Goal: Task Accomplishment & Management: Use online tool/utility

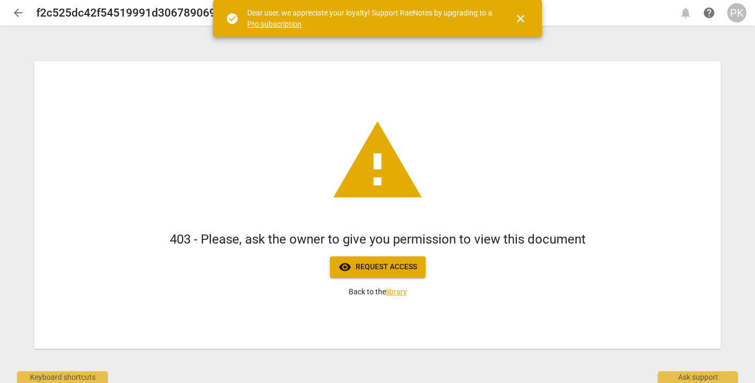
click at [737, 9] on div "PK" at bounding box center [736, 12] width 19 height 19
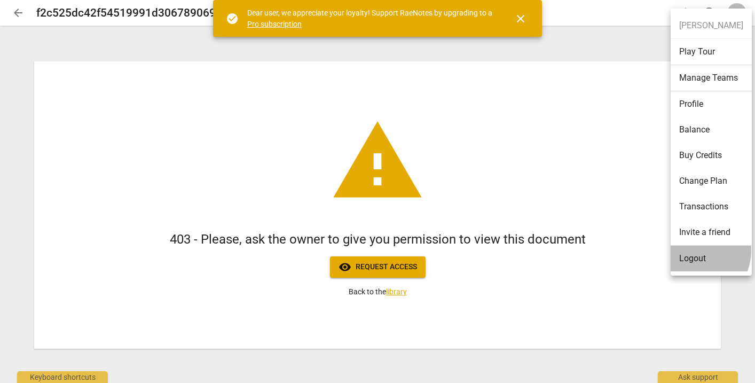
click at [690, 250] on li "Logout" at bounding box center [710, 259] width 81 height 26
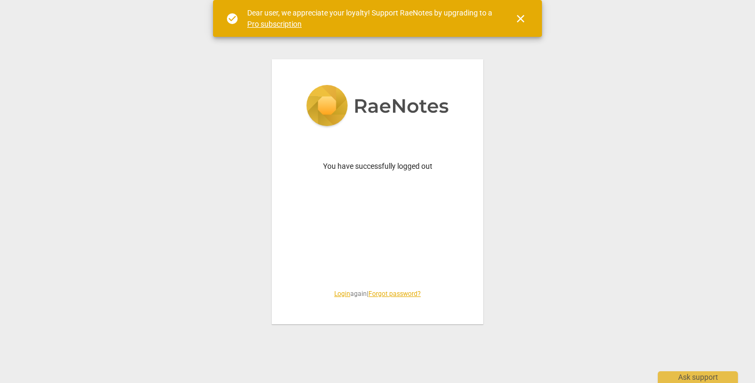
click at [337, 295] on link "Login" at bounding box center [342, 293] width 16 height 7
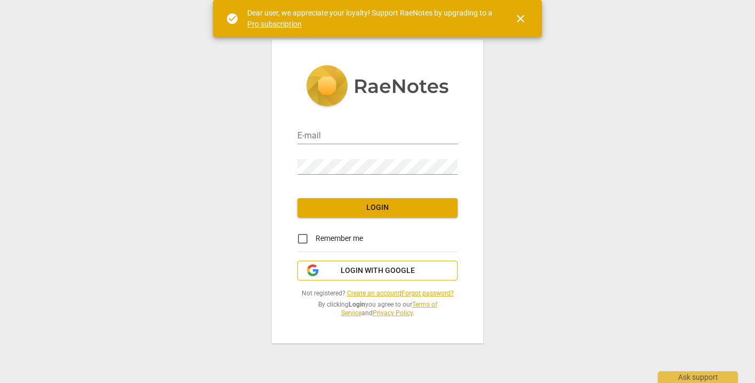
click at [353, 264] on button "Login with Google" at bounding box center [377, 270] width 160 height 20
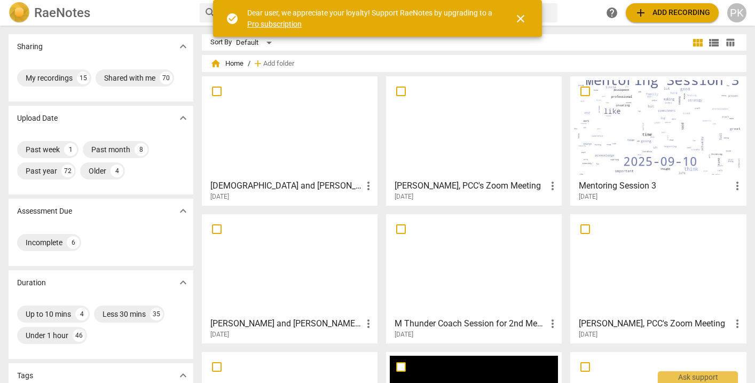
click at [320, 157] on div at bounding box center [289, 127] width 168 height 94
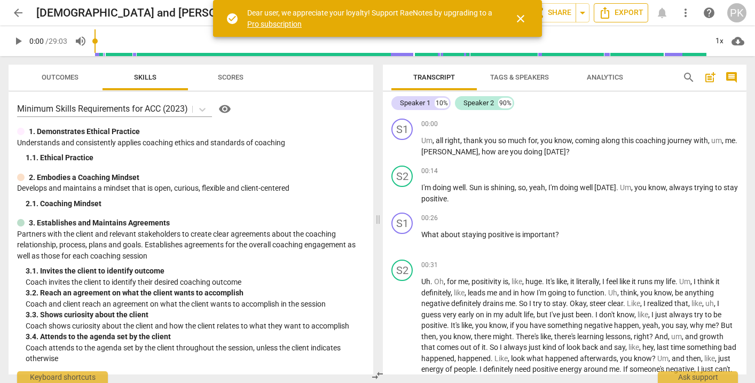
click at [634, 12] on span "Export" at bounding box center [620, 12] width 45 height 13
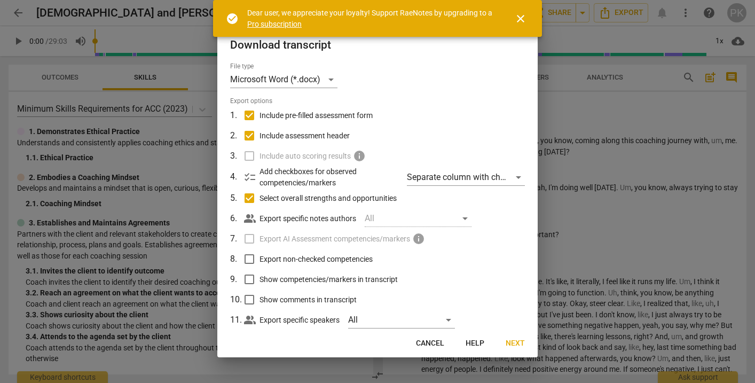
click at [514, 342] on span "Next" at bounding box center [514, 343] width 19 height 11
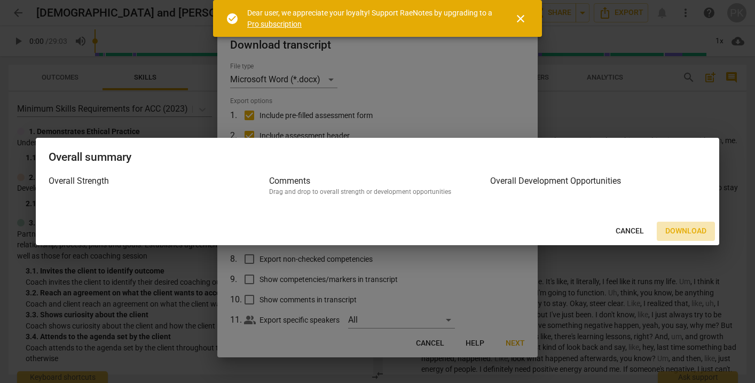
click at [684, 225] on button "Download" at bounding box center [685, 230] width 58 height 19
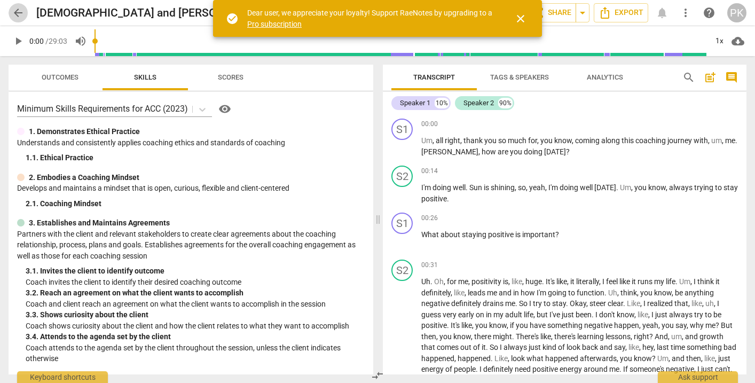
click at [15, 10] on span "arrow_back" at bounding box center [18, 12] width 13 height 13
